Goal: Task Accomplishment & Management: Manage account settings

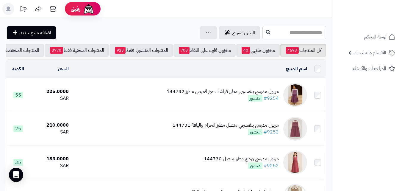
click at [284, 32] on input "text" at bounding box center [294, 32] width 64 height 13
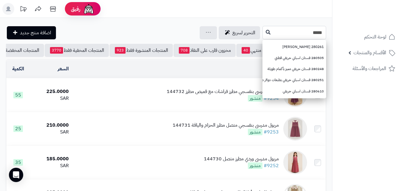
click at [262, 30] on input "*****" at bounding box center [294, 32] width 64 height 13
type input "*****"
click at [265, 34] on icon at bounding box center [267, 31] width 5 height 5
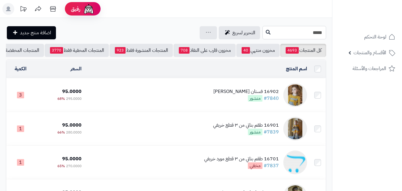
drag, startPoint x: 277, startPoint y: 34, endPoint x: 333, endPoint y: 29, distance: 56.1
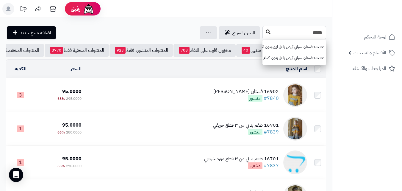
type input "*****"
drag, startPoint x: 233, startPoint y: 31, endPoint x: 241, endPoint y: 31, distance: 8.0
click at [265, 31] on icon at bounding box center [267, 32] width 5 height 5
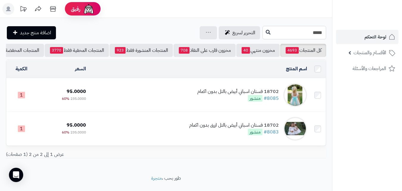
drag, startPoint x: 297, startPoint y: 32, endPoint x: 360, endPoint y: 41, distance: 63.1
click at [360, 41] on div "رفيق ! الطلبات معالجة مكتمل إرجاع المنتجات العملاء المتواجدون الان 20265 عملاء …" at bounding box center [201, 102] width 402 height 204
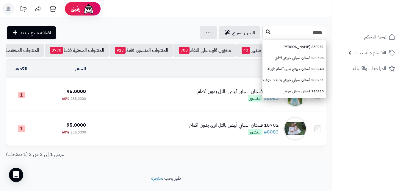
type input "*****"
click at [263, 29] on button at bounding box center [267, 31] width 9 height 11
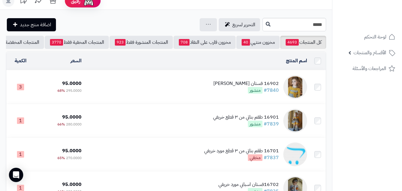
scroll to position [15, 0]
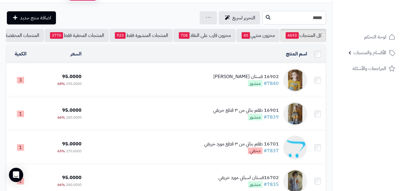
drag, startPoint x: 297, startPoint y: 20, endPoint x: 367, endPoint y: 16, distance: 70.0
type input "*****"
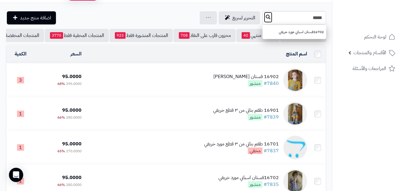
click at [263, 17] on button at bounding box center [267, 17] width 9 height 11
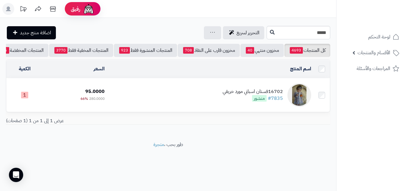
click at [155, 93] on td "16702فستان اسباني مورد خريفي #7835 منشور" at bounding box center [210, 94] width 207 height 33
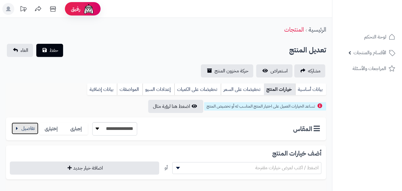
click at [17, 124] on button "button" at bounding box center [25, 128] width 27 height 12
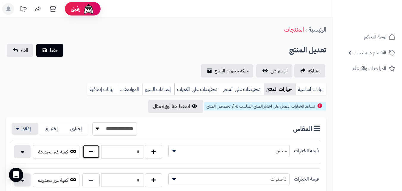
click at [91, 152] on button "button" at bounding box center [90, 151] width 17 height 14
type input "*"
click at [53, 54] on button "حفظ" at bounding box center [49, 49] width 27 height 13
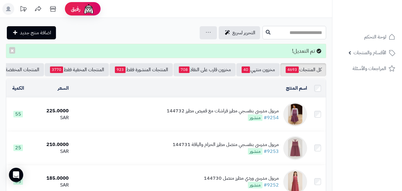
click at [290, 28] on input "text" at bounding box center [294, 32] width 64 height 13
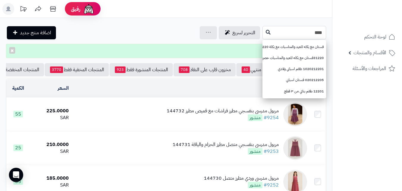
click at [262, 32] on input "****" at bounding box center [294, 32] width 64 height 13
type input "****"
click at [265, 34] on icon at bounding box center [267, 31] width 5 height 5
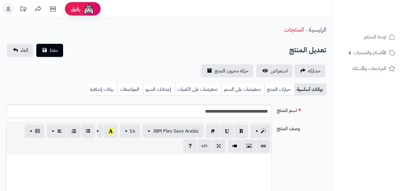
scroll to position [71, 0]
click at [271, 87] on link "خيارات المنتج" at bounding box center [279, 89] width 30 height 12
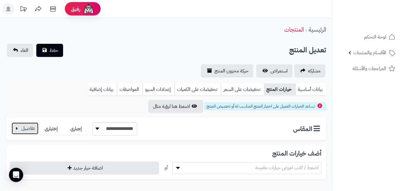
click at [32, 131] on button "button" at bounding box center [25, 128] width 27 height 12
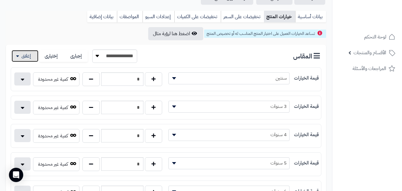
scroll to position [110, 0]
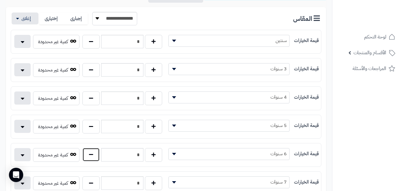
click at [86, 153] on button "button" at bounding box center [90, 154] width 17 height 14
type input "*"
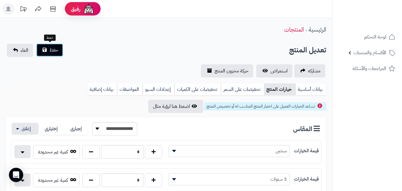
click at [52, 49] on span "حفظ" at bounding box center [53, 49] width 9 height 7
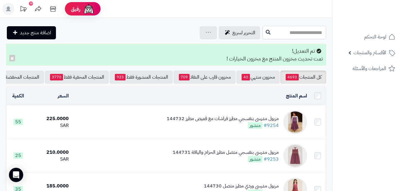
click at [278, 38] on input "text" at bounding box center [294, 32] width 64 height 13
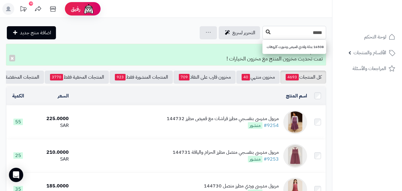
type input "*****"
click at [265, 33] on icon at bounding box center [267, 31] width 5 height 5
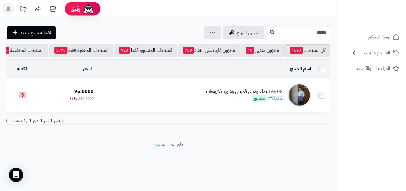
click at [182, 103] on td "16508 بدلة ولادي قميص وشورت كاروهات #7822 منشور" at bounding box center [204, 94] width 217 height 33
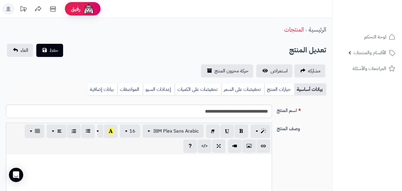
click at [274, 90] on link "خيارات المنتج" at bounding box center [279, 89] width 30 height 12
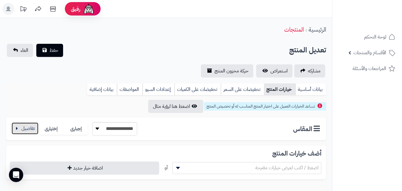
click at [29, 128] on button "button" at bounding box center [25, 128] width 27 height 12
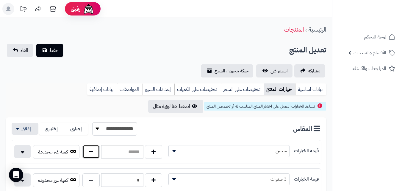
click at [86, 154] on button "button" at bounding box center [90, 151] width 17 height 14
type input "*"
click at [46, 55] on button "حفظ" at bounding box center [49, 49] width 27 height 13
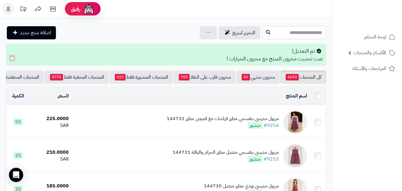
click at [280, 36] on input "text" at bounding box center [294, 32] width 64 height 13
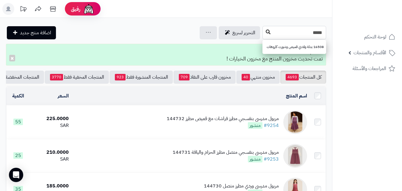
type input "*****"
click at [265, 32] on icon at bounding box center [267, 31] width 5 height 5
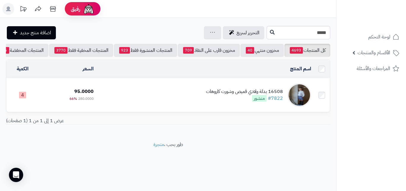
click at [185, 93] on td "16508 بدلة ولادي قميص وشورت كاروهات #7822 منشور" at bounding box center [204, 94] width 217 height 33
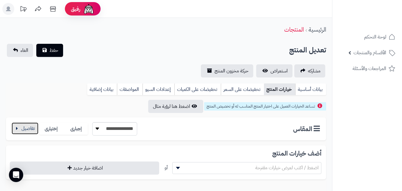
click at [28, 128] on button "button" at bounding box center [25, 128] width 27 height 12
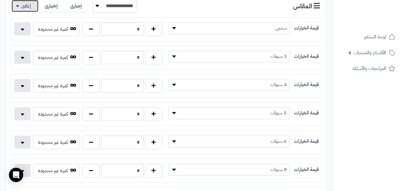
scroll to position [145, 0]
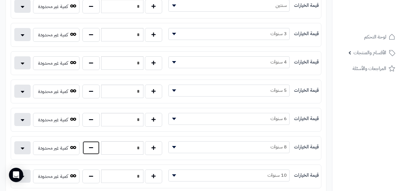
click at [87, 145] on button "button" at bounding box center [90, 148] width 17 height 14
type input "*"
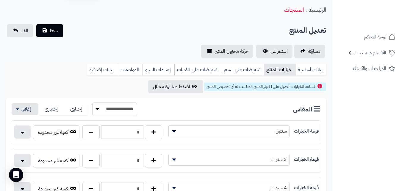
scroll to position [0, 0]
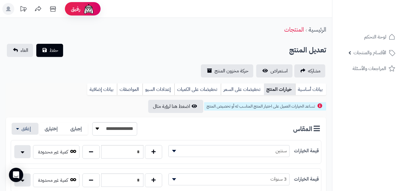
click at [35, 55] on div "حفظ الغاء" at bounding box center [35, 50] width 58 height 13
click at [58, 47] on span "حفظ" at bounding box center [53, 49] width 9 height 7
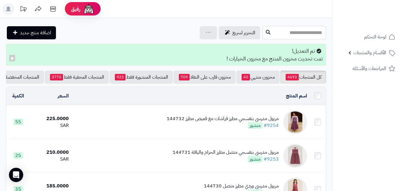
click at [262, 28] on input "text" at bounding box center [294, 32] width 64 height 13
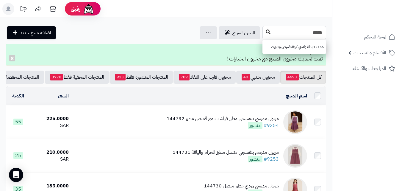
type input "*****"
click at [263, 37] on button at bounding box center [267, 31] width 9 height 11
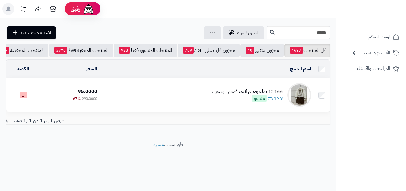
click at [217, 102] on div "12166 بدلة ولادي أنيقة قميص وشورت #7179 منشور" at bounding box center [247, 95] width 71 height 14
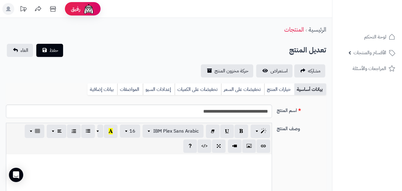
scroll to position [71, 0]
click at [285, 92] on link "خيارات المنتج" at bounding box center [279, 89] width 30 height 12
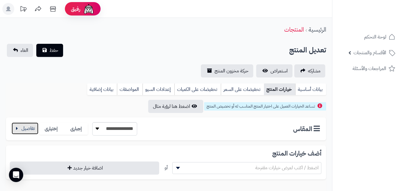
click at [18, 133] on button "button" at bounding box center [25, 128] width 27 height 12
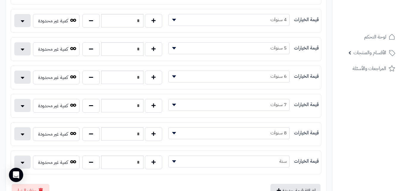
scroll to position [192, 0]
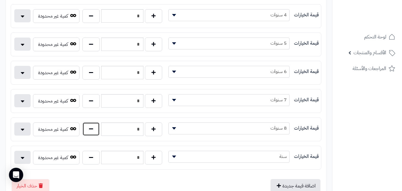
click at [92, 128] on button "button" at bounding box center [90, 129] width 17 height 14
type input "*"
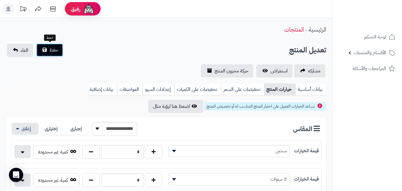
click at [56, 44] on button "حفظ" at bounding box center [49, 49] width 27 height 13
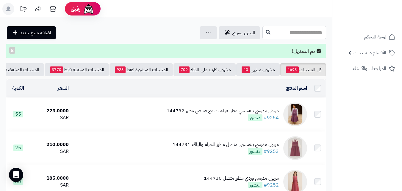
click at [299, 38] on input "text" at bounding box center [294, 32] width 64 height 13
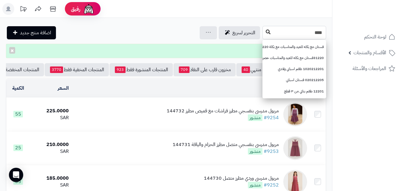
type input "****"
click at [263, 29] on button at bounding box center [267, 31] width 9 height 11
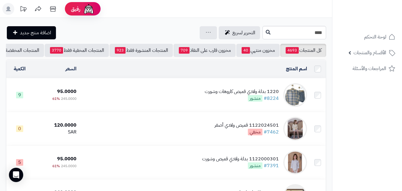
click at [234, 99] on div "1220 بدلة ولادي قميص كاروهات وشورت #8224 منشور" at bounding box center [242, 95] width 74 height 14
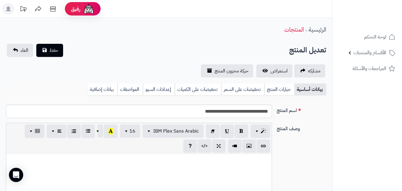
click at [279, 85] on link "خيارات المنتج" at bounding box center [279, 89] width 30 height 12
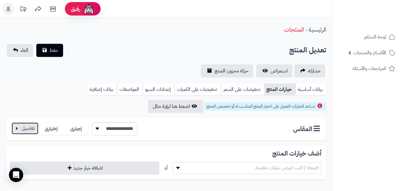
click at [32, 133] on button "button" at bounding box center [25, 128] width 27 height 12
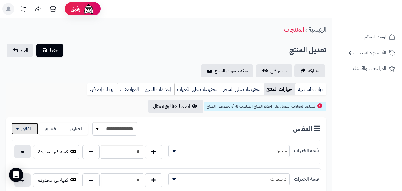
scroll to position [146, 0]
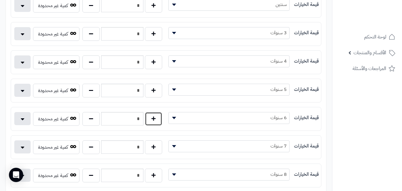
drag, startPoint x: 150, startPoint y: 114, endPoint x: 186, endPoint y: 98, distance: 39.9
click at [150, 114] on button "button" at bounding box center [153, 119] width 17 height 14
type input "*"
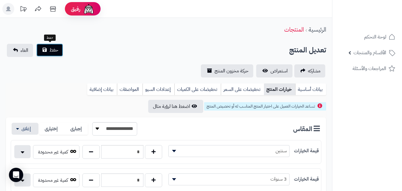
click at [62, 54] on button "حفظ" at bounding box center [49, 49] width 27 height 13
